Goal: Find specific page/section: Find specific page/section

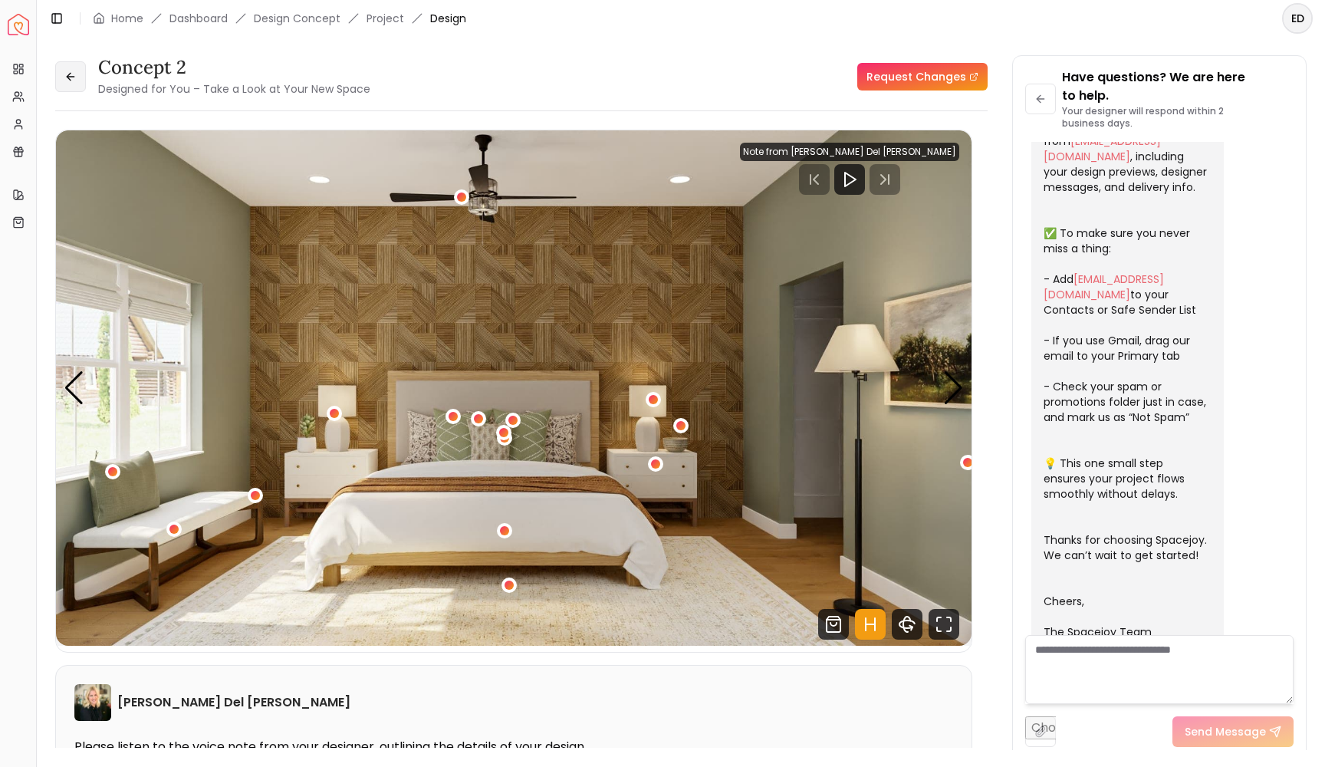
click at [75, 71] on icon at bounding box center [70, 77] width 12 height 12
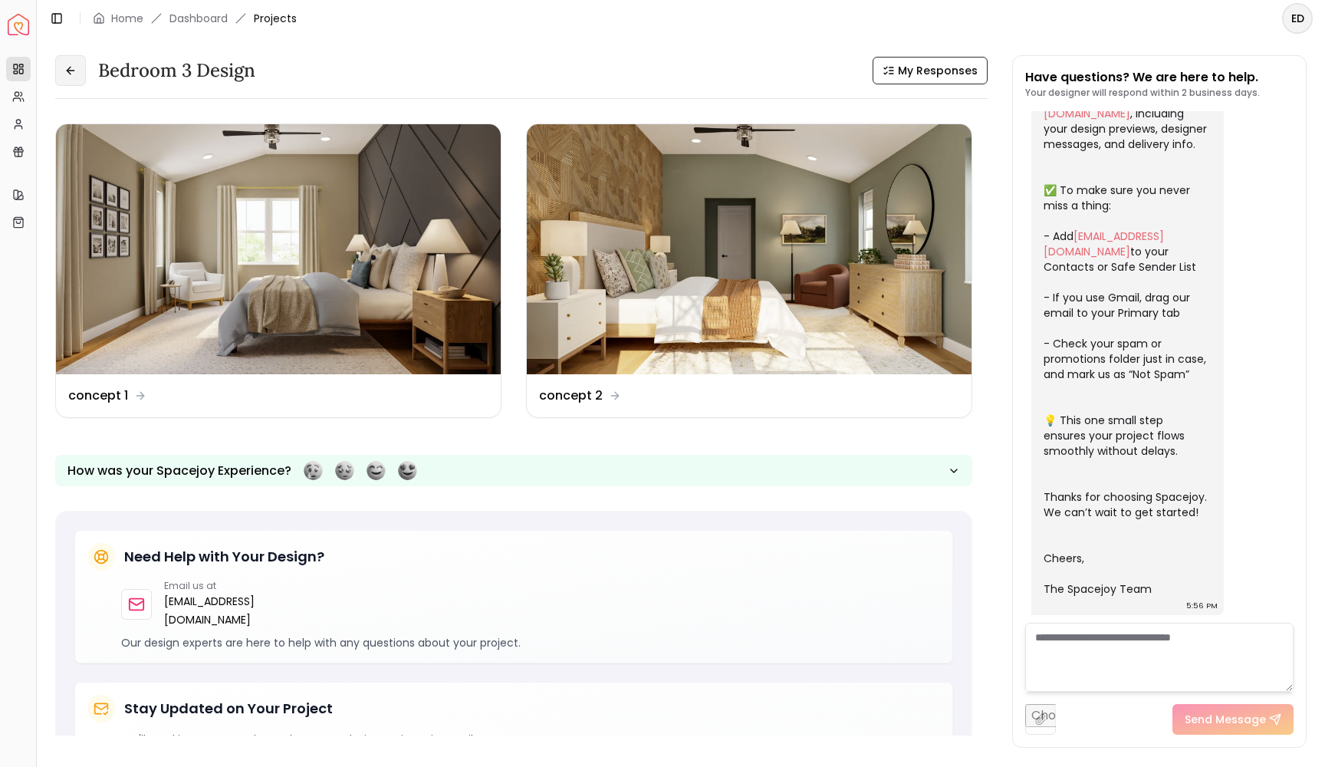
click at [77, 71] on button at bounding box center [70, 70] width 31 height 31
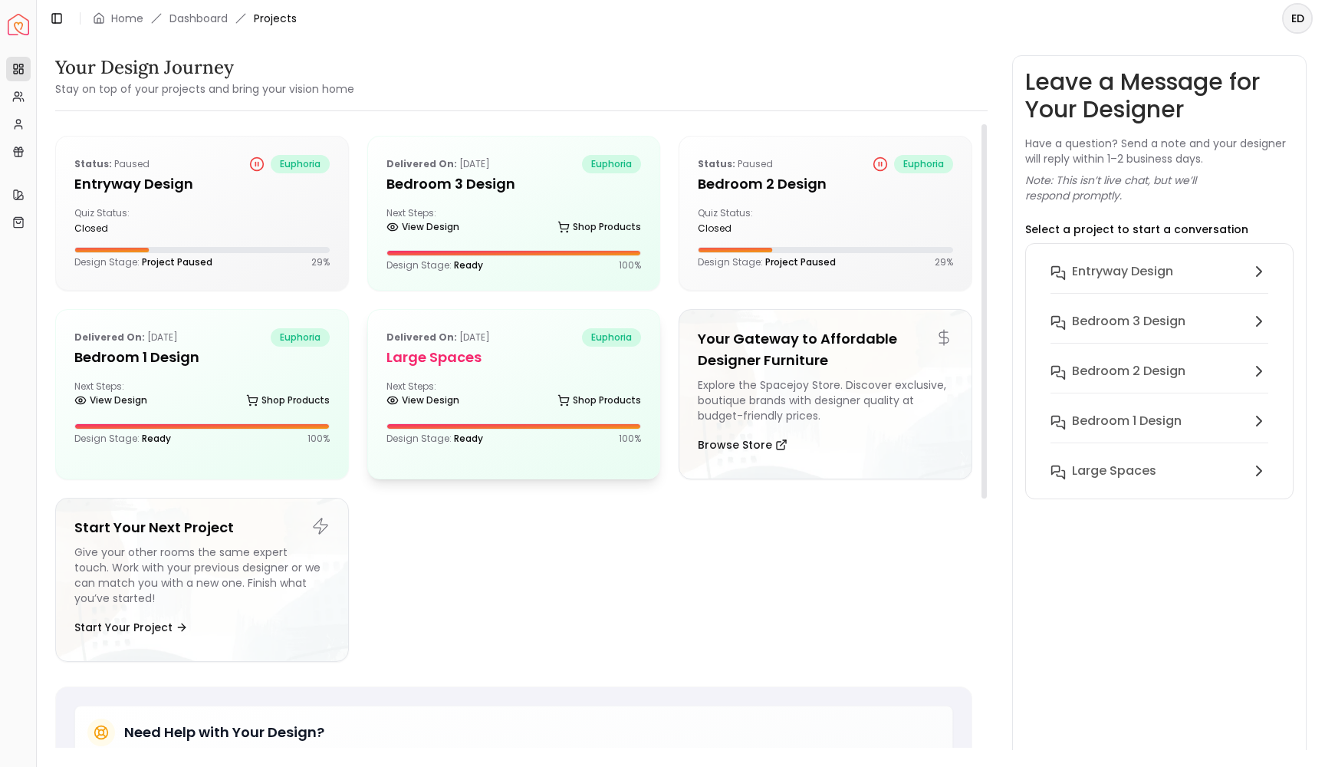
click at [471, 366] on h5 "Large Spaces" at bounding box center [514, 357] width 255 height 21
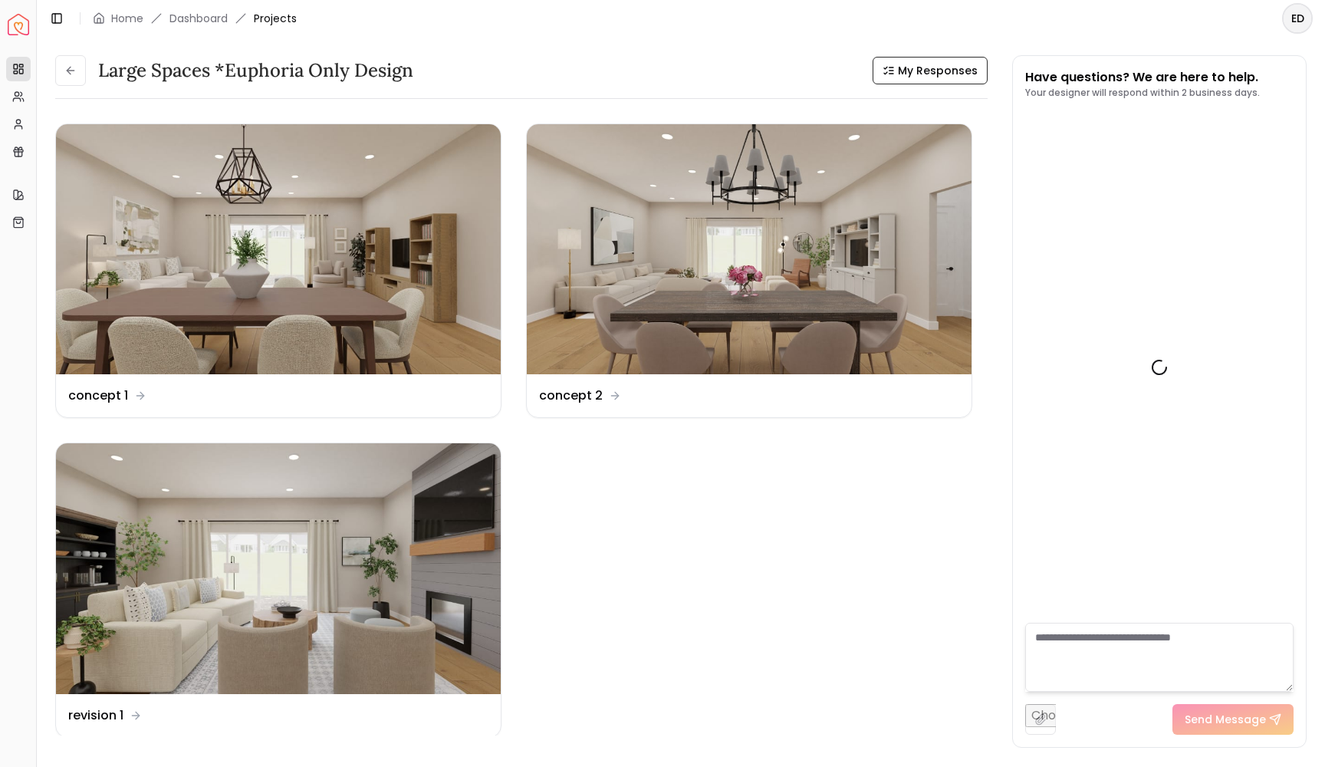
scroll to position [255, 0]
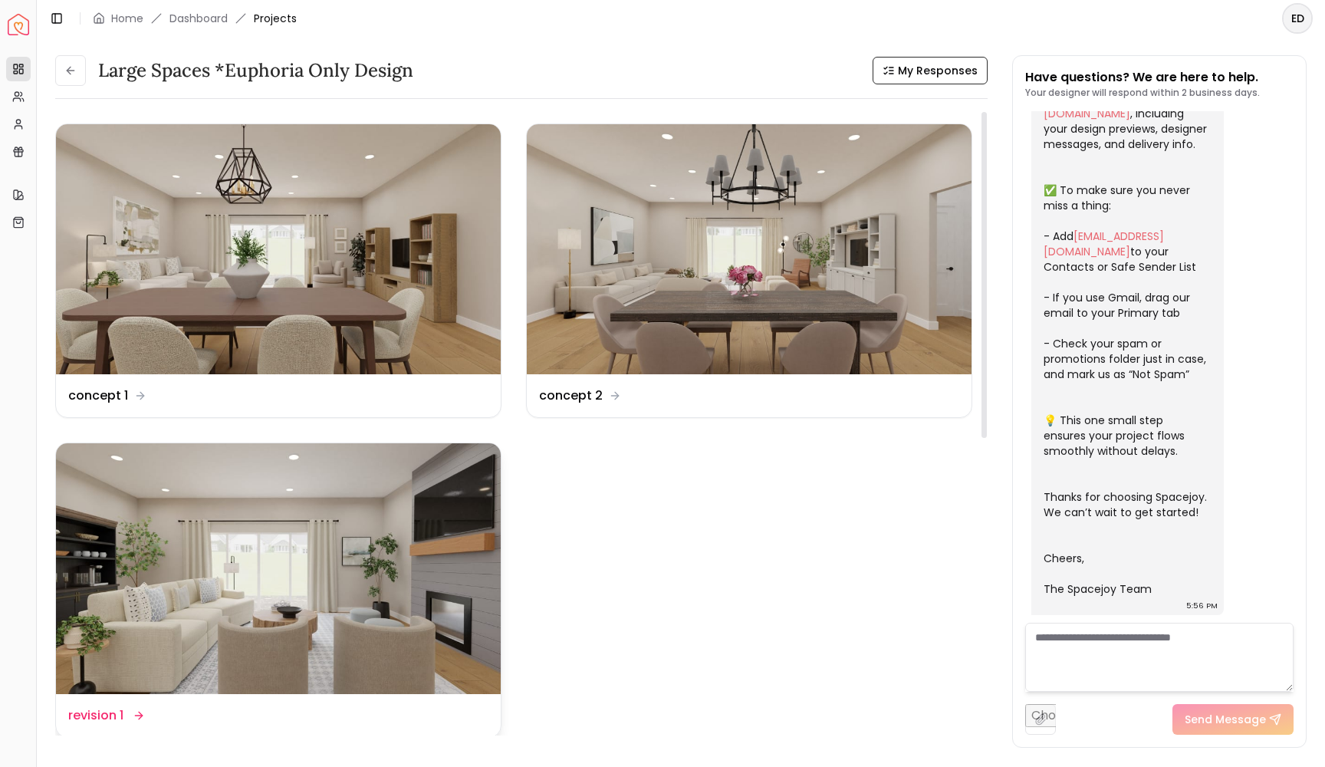
click at [357, 600] on img at bounding box center [278, 568] width 445 height 250
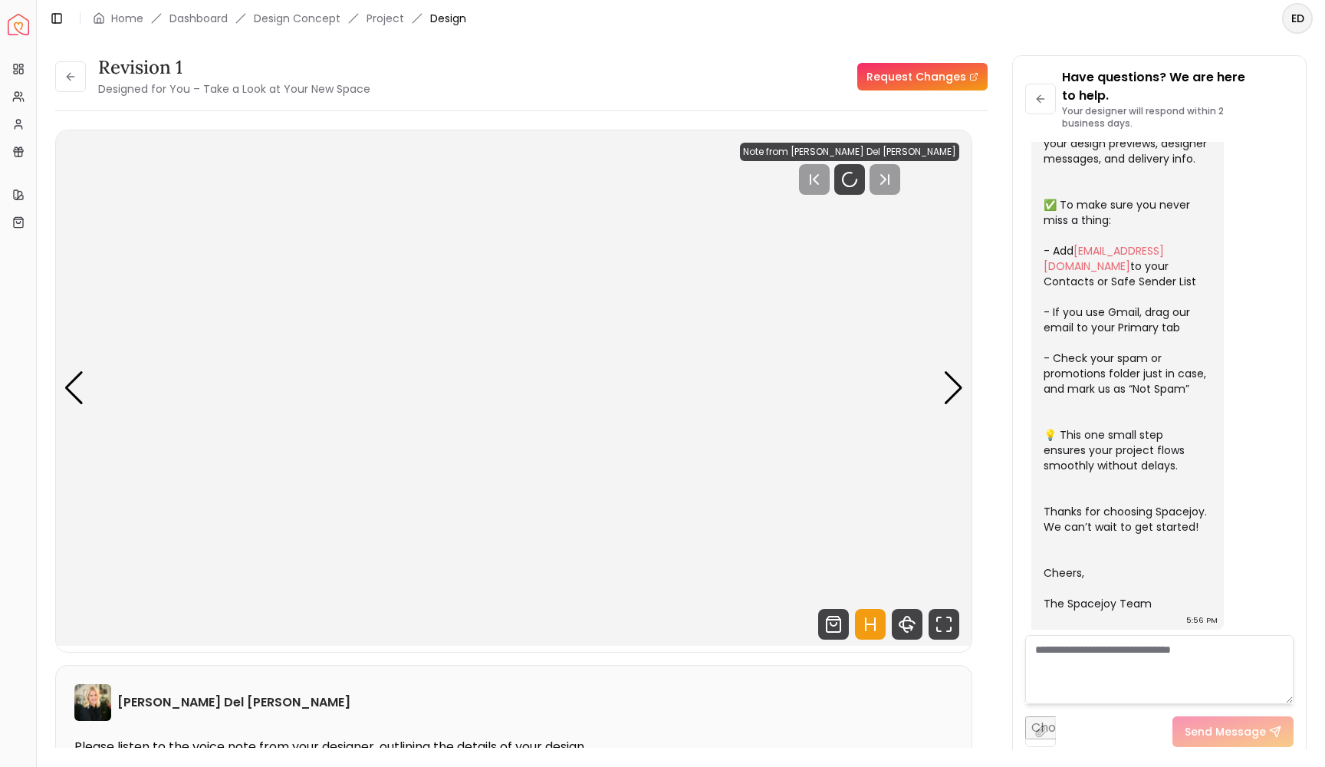
scroll to position [243, 0]
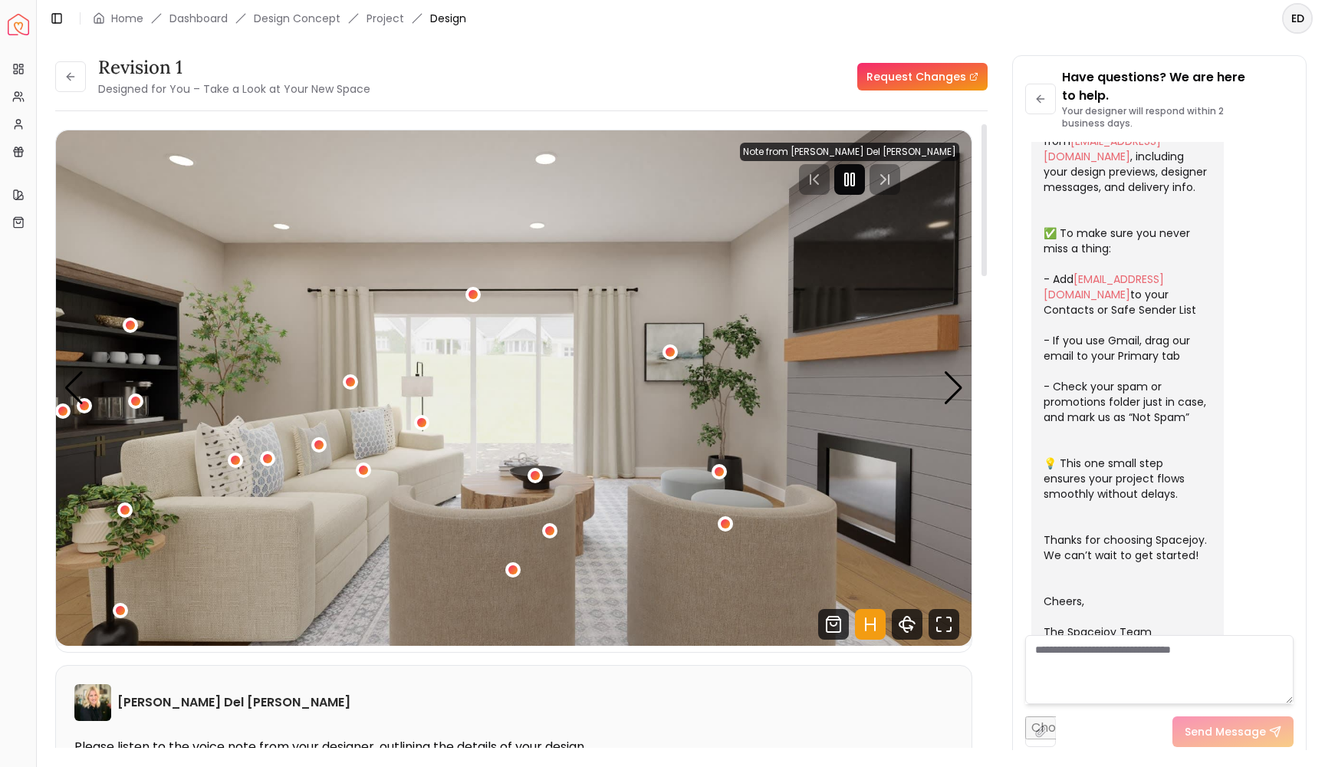
click at [859, 182] on icon "Pause" at bounding box center [850, 179] width 18 height 18
click at [72, 74] on icon at bounding box center [70, 77] width 12 height 12
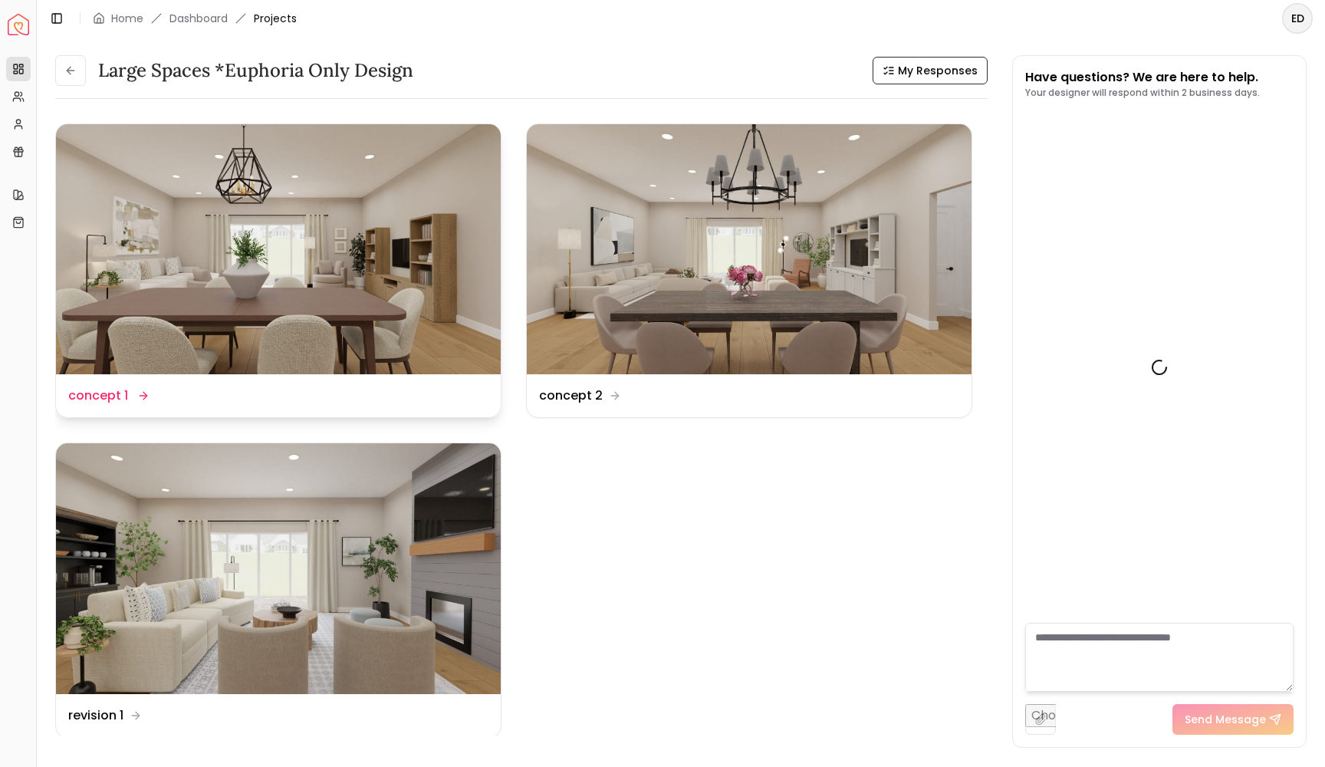
scroll to position [255, 0]
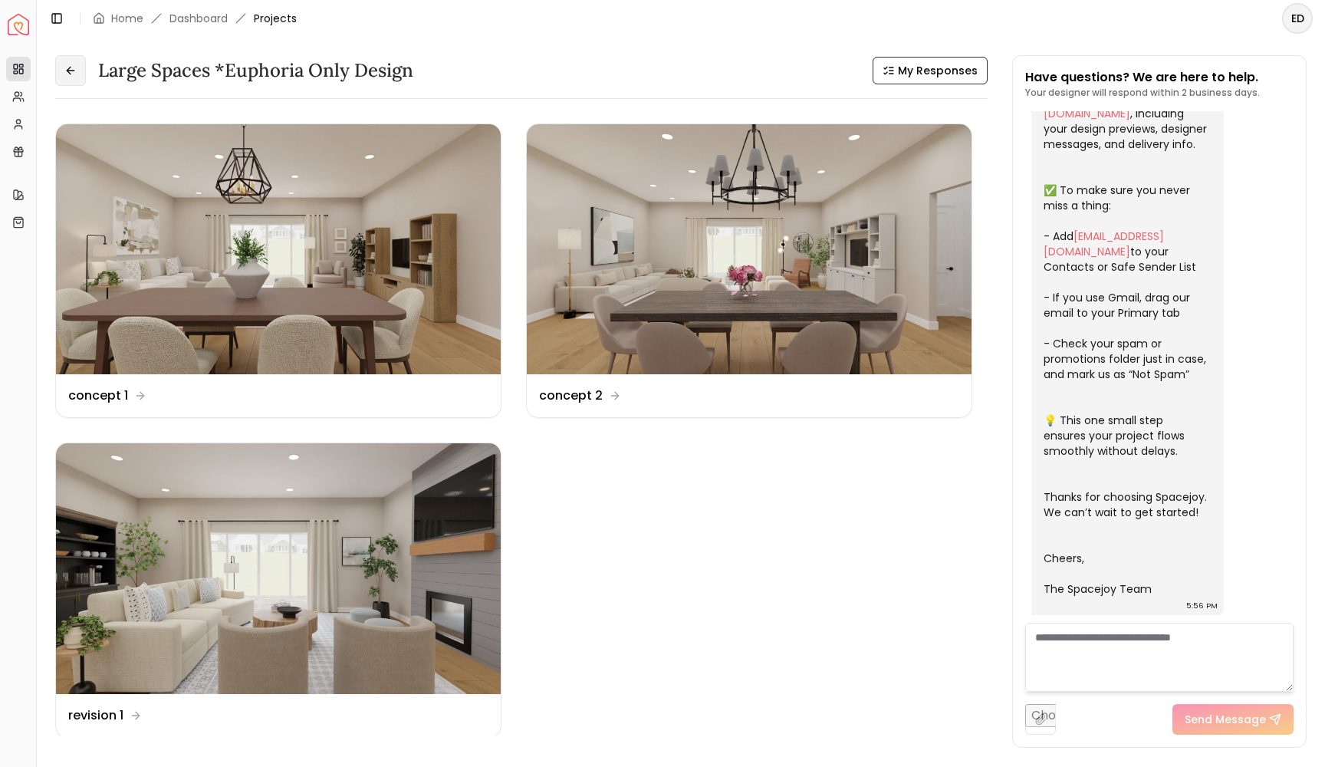
click at [69, 73] on icon at bounding box center [69, 70] width 4 height 7
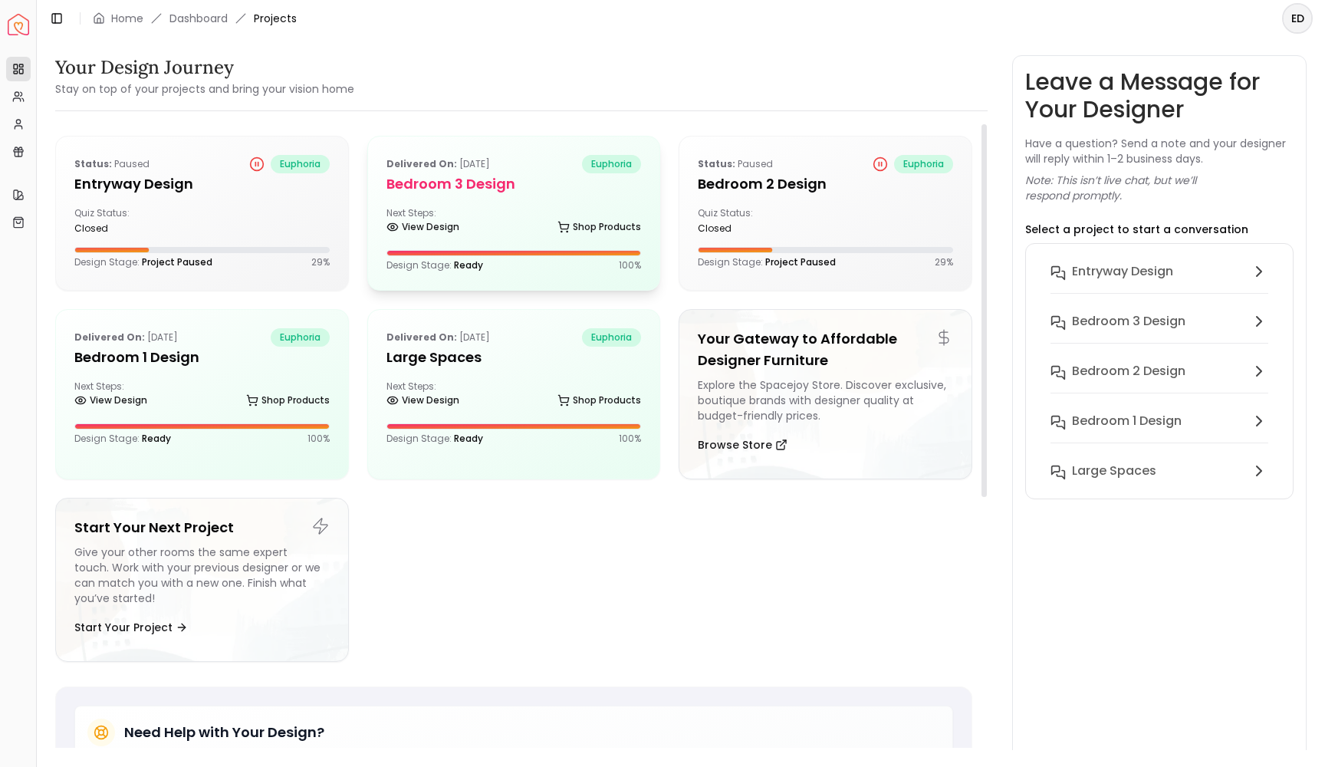
click at [468, 226] on div "View Design Shop Products" at bounding box center [514, 229] width 255 height 15
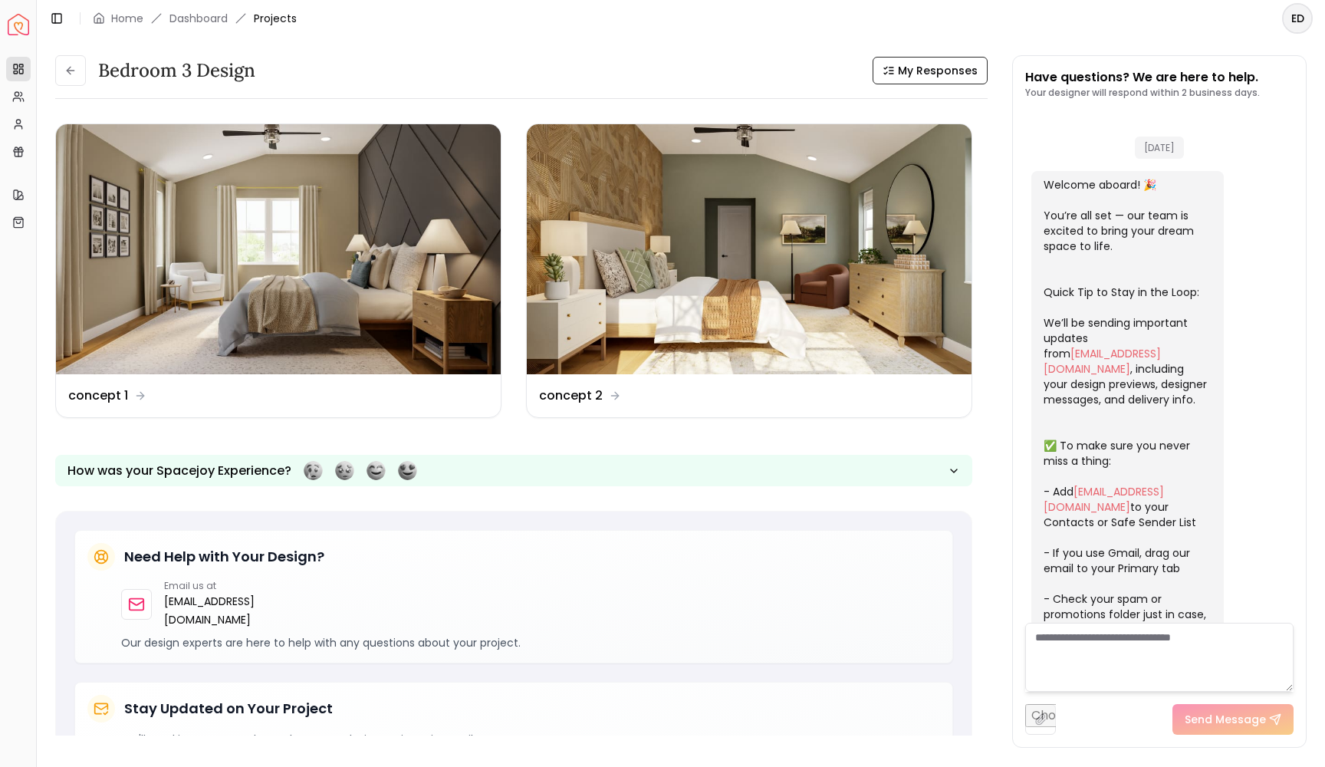
scroll to position [255, 0]
